Goal: Information Seeking & Learning: Stay updated

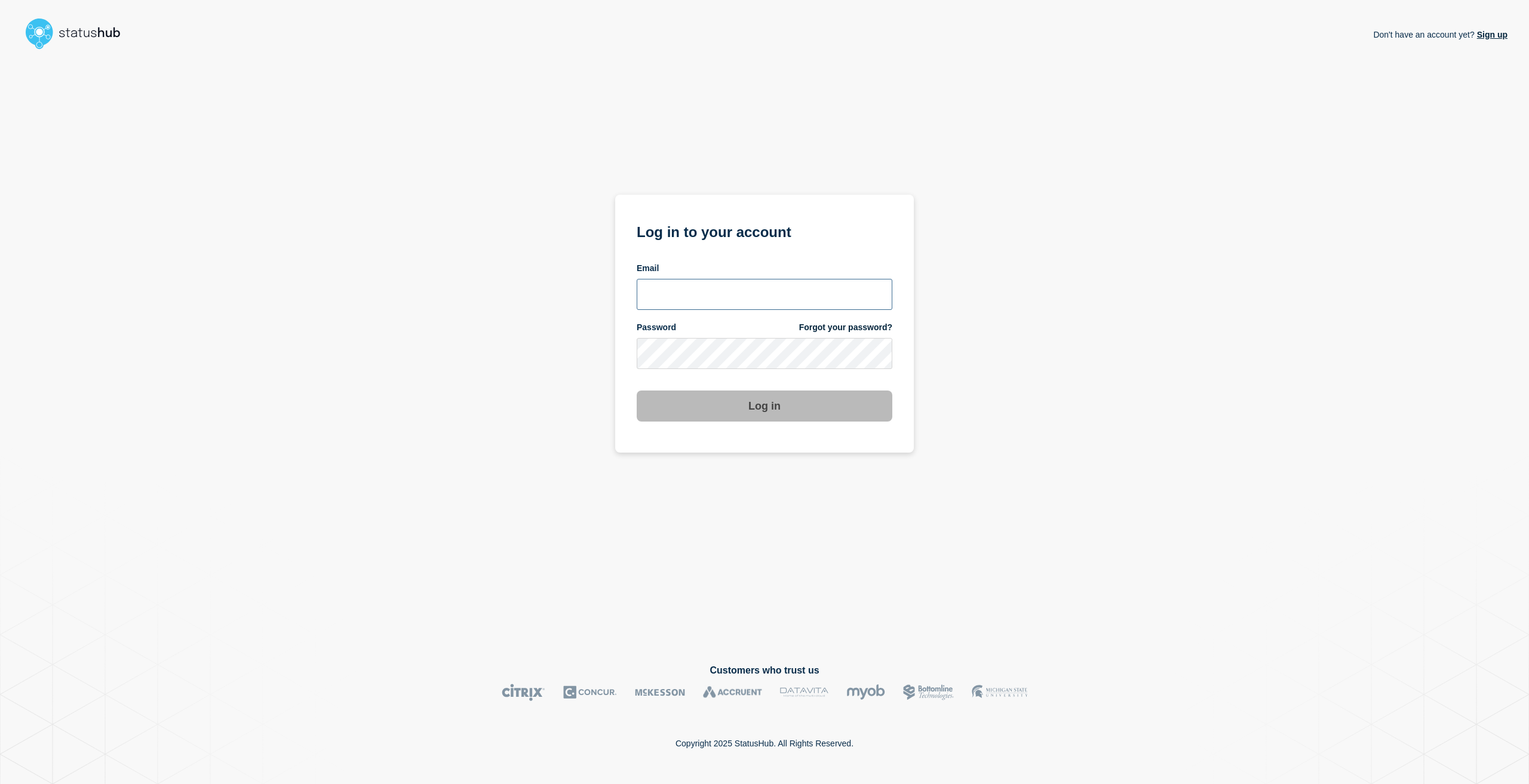
click at [662, 282] on input "email input" at bounding box center [764, 295] width 256 height 31
type input "[EMAIL_ADDRESS][PERSON_NAME][DOMAIN_NAME]"
click at [637, 391] on button "Log in" at bounding box center [764, 406] width 256 height 31
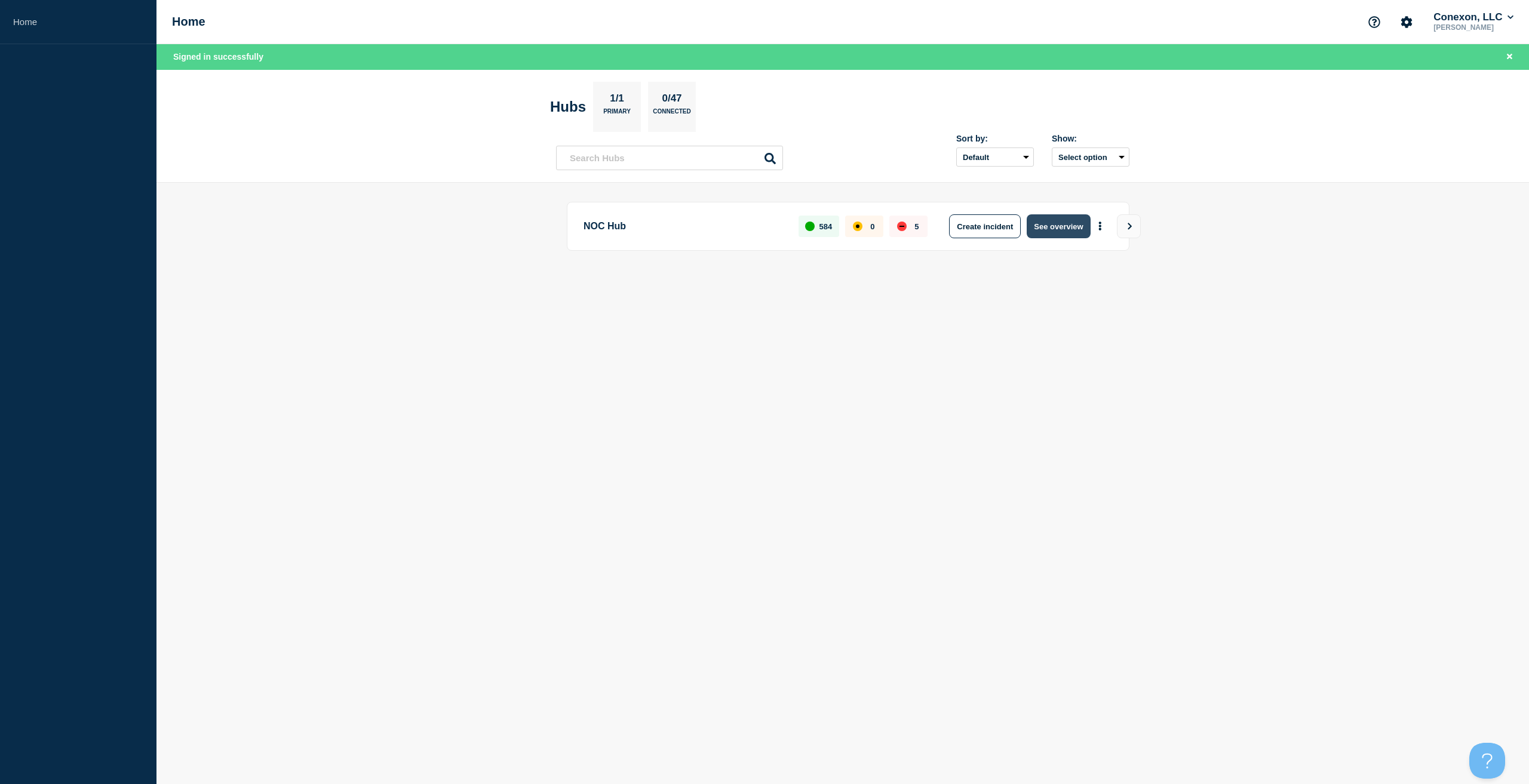
click at [1070, 220] on button "See overview" at bounding box center [1057, 227] width 63 height 23
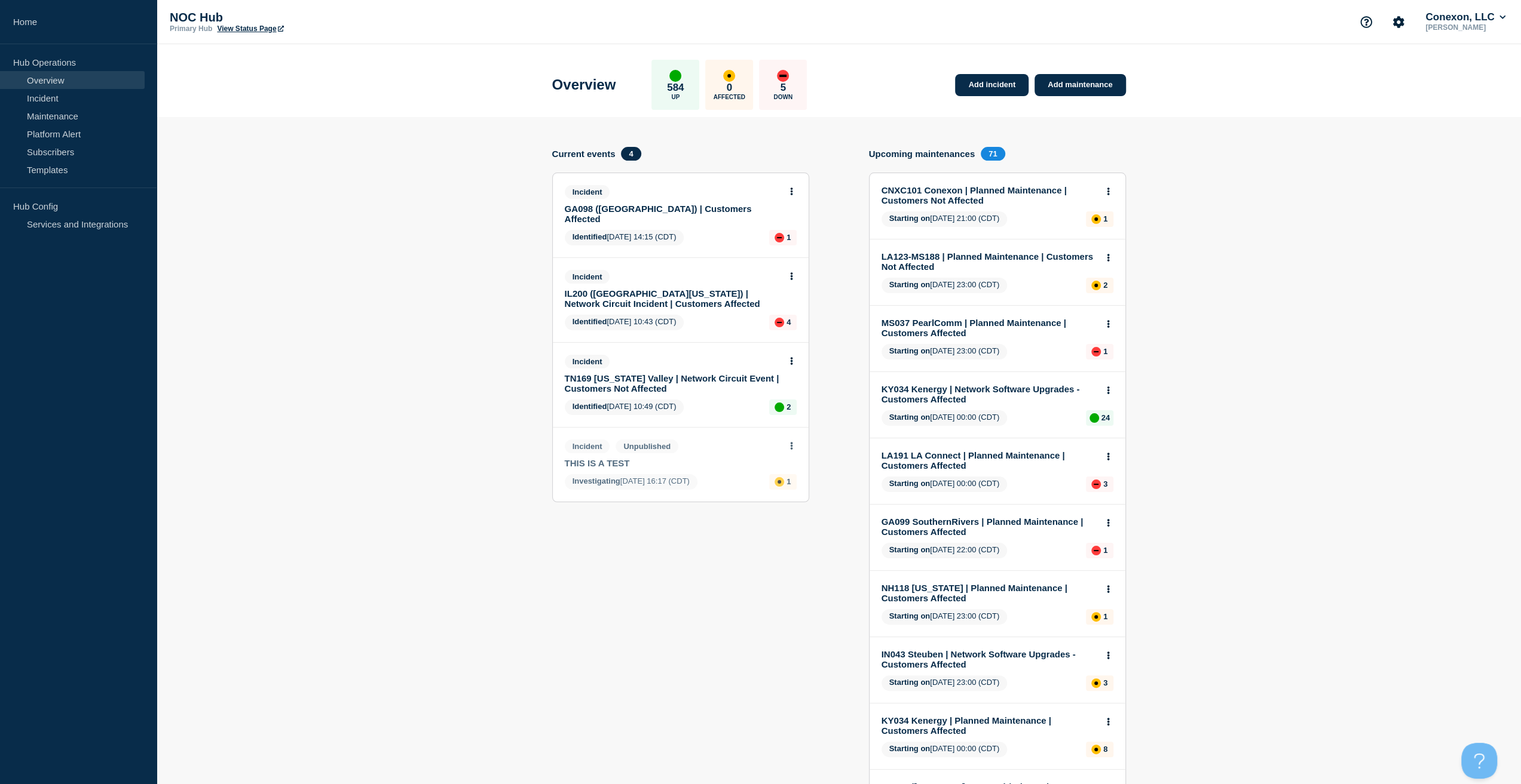
click at [684, 373] on link "TN169 [US_STATE] Valley | Network Circuit Event | Customers Not Affected" at bounding box center [672, 383] width 216 height 21
click at [607, 288] on link "IL200 (Southern Illinois) | Network Circuit Incident | Customers Affected" at bounding box center [672, 298] width 216 height 21
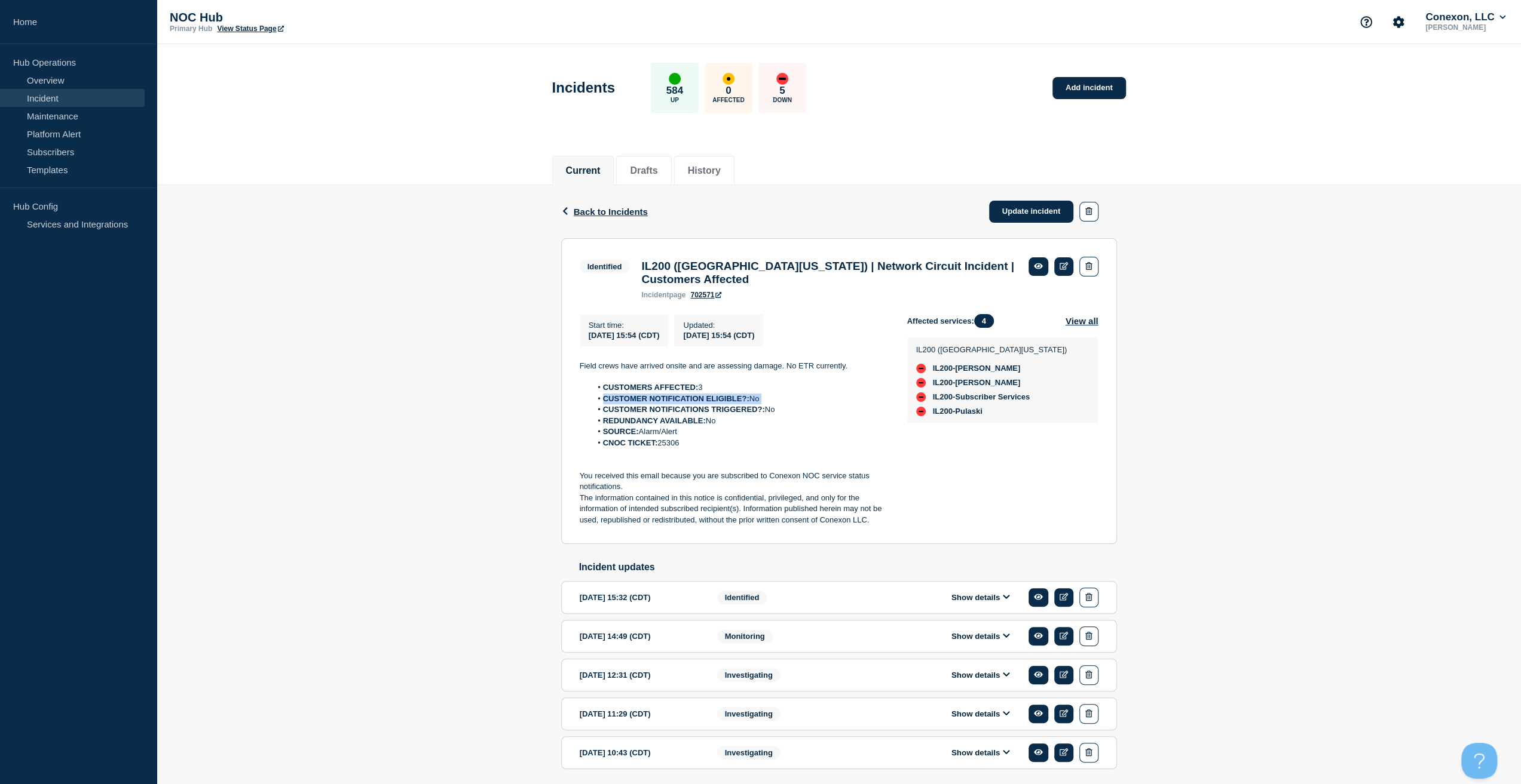
click at [490, 411] on div "Back Back to Incidents Update incident Identified IL200 (Southern Illinois) | N…" at bounding box center [838, 496] width 1364 height 622
drag, startPoint x: 488, startPoint y: 399, endPoint x: 504, endPoint y: 398, distance: 16.0
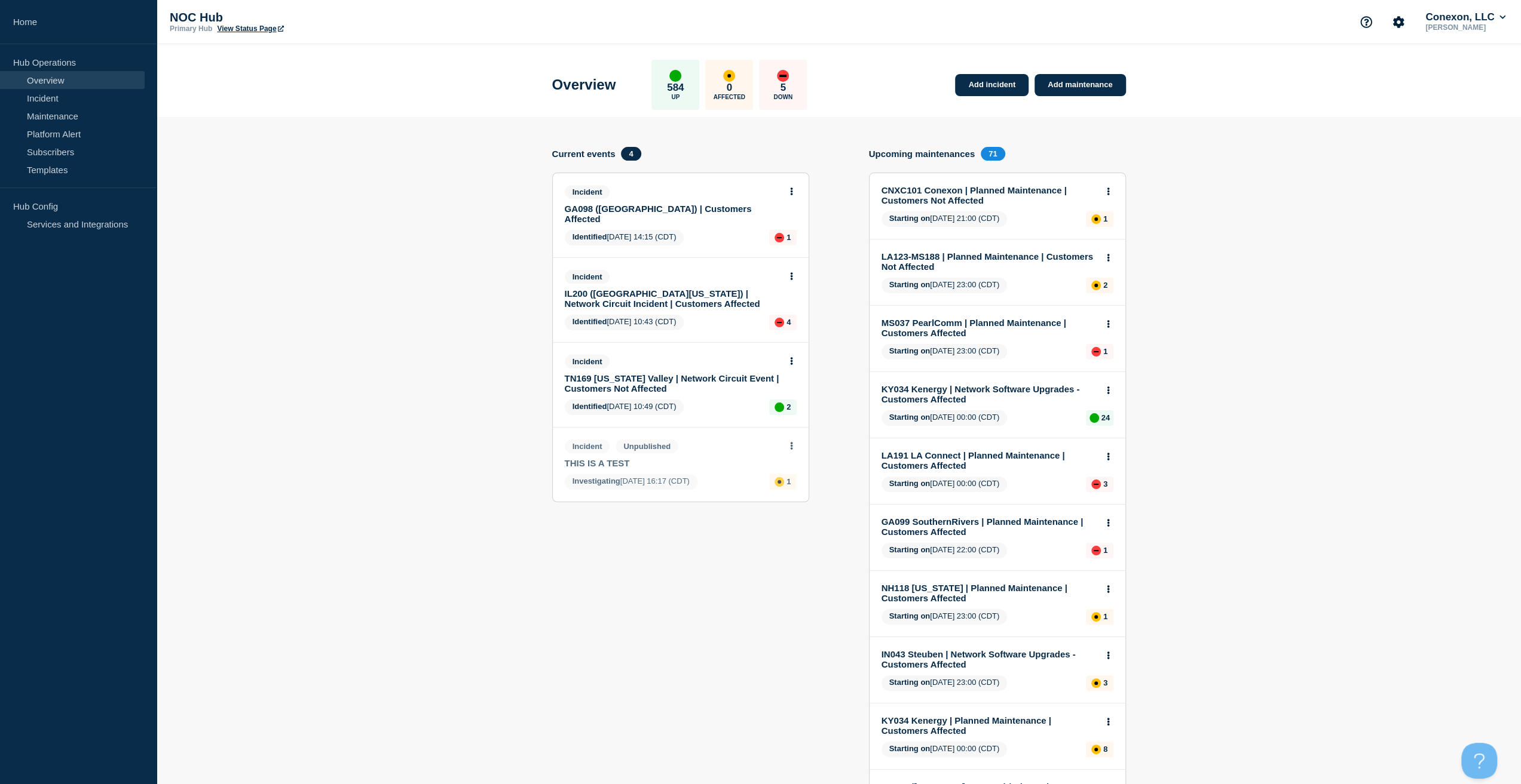
click at [636, 204] on link "GA098 (Central GA) | Customers Affected" at bounding box center [672, 214] width 216 height 21
click at [644, 373] on link "TN169 Tennessee Valley | Network Circuit Event | Customers Not Affected" at bounding box center [672, 383] width 216 height 21
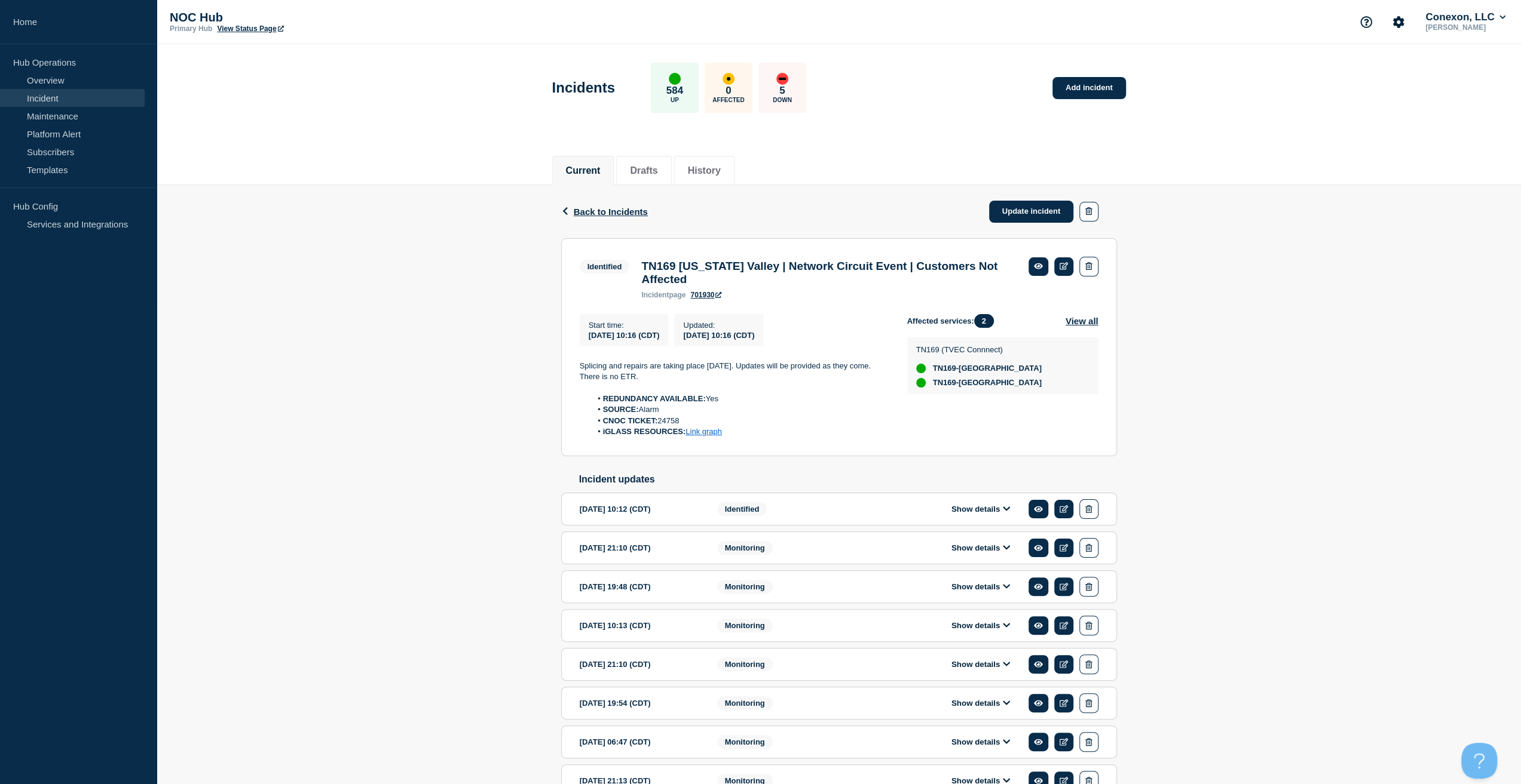
drag, startPoint x: 637, startPoint y: 364, endPoint x: 637, endPoint y: 354, distance: 10.0
